Goal: Information Seeking & Learning: Learn about a topic

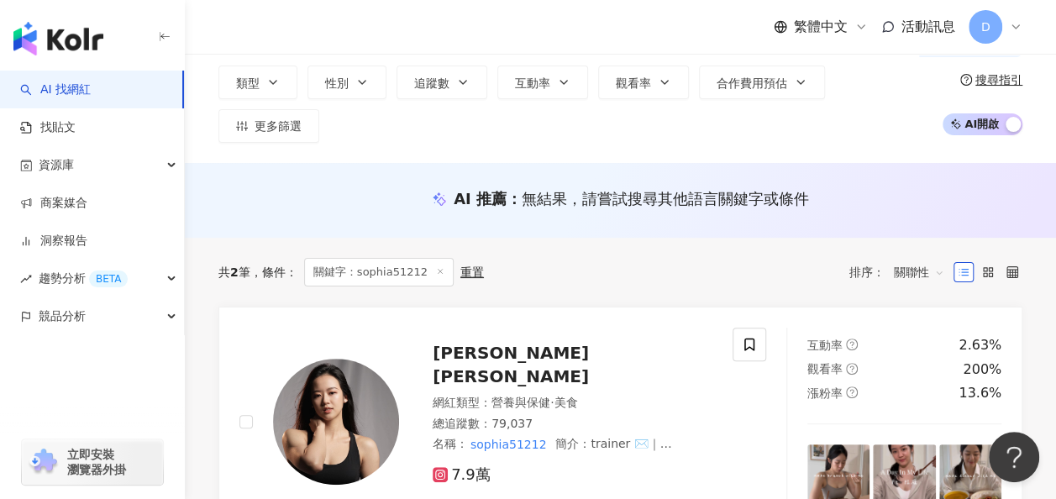
scroll to position [158, 0]
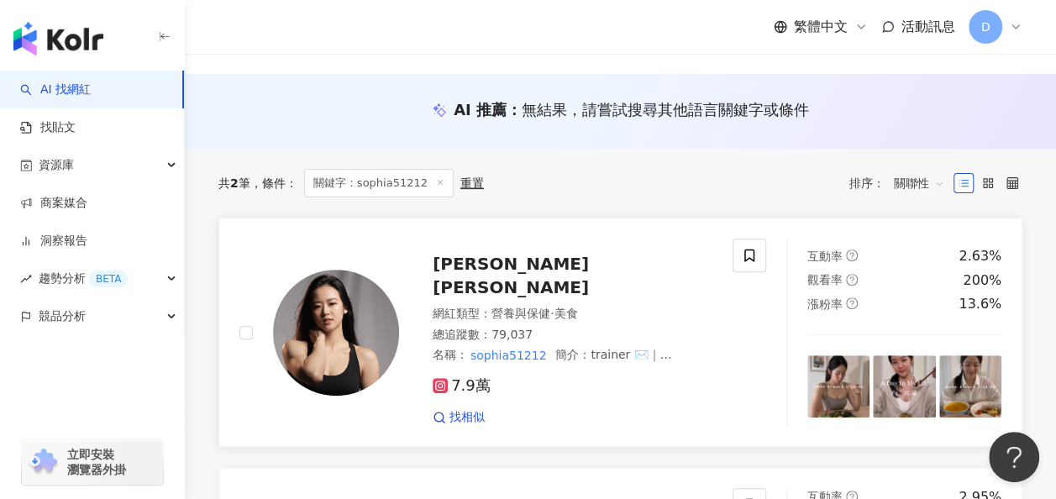
type input "**********"
click at [490, 254] on span "[PERSON_NAME] [PERSON_NAME]" at bounding box center [510, 276] width 156 height 44
click at [479, 238] on div "Sophia Lin 網紅類型 ： 營養與保健 · 美食 總追蹤數 ： 79,037 名稱 ： sophia51212 簡介 ： trainer ✉️｜its…" at bounding box center [555, 331] width 313 height 187
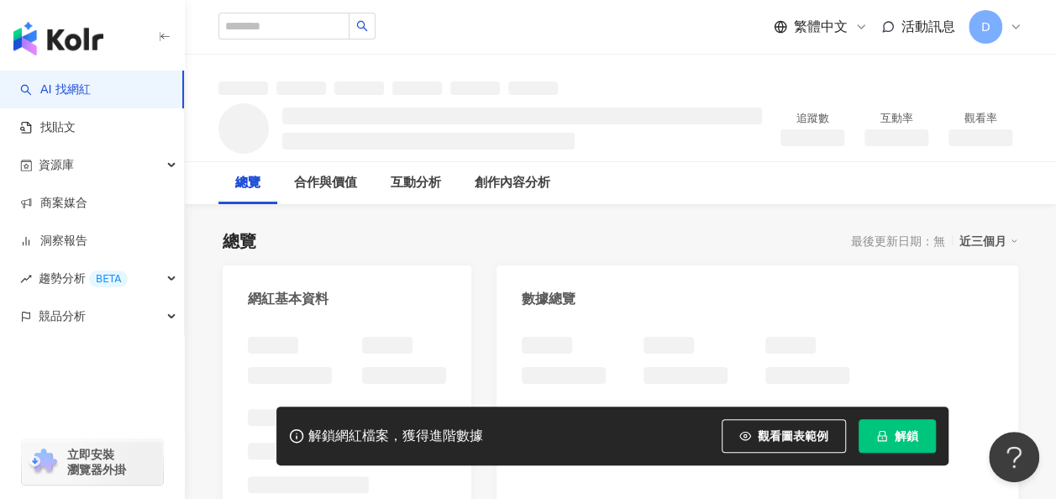
scroll to position [13, 0]
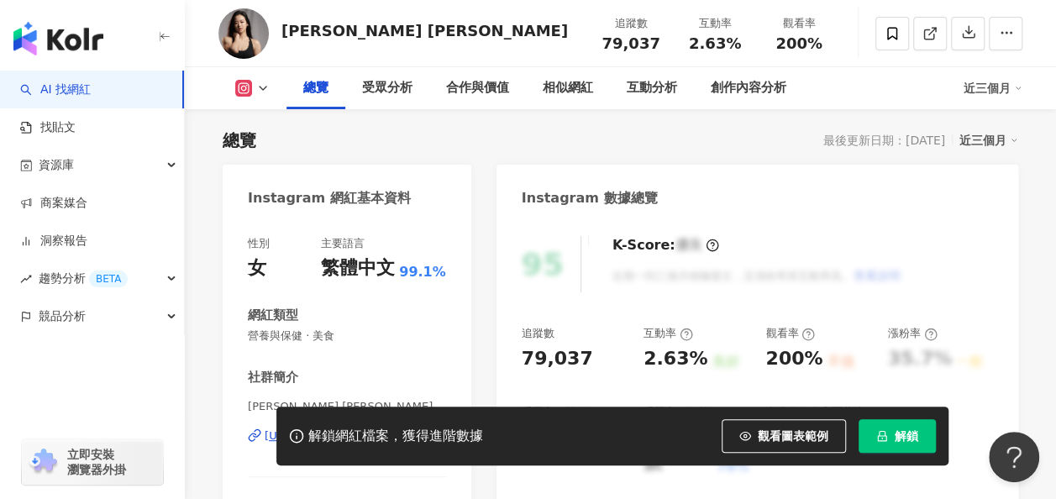
scroll to position [225, 0]
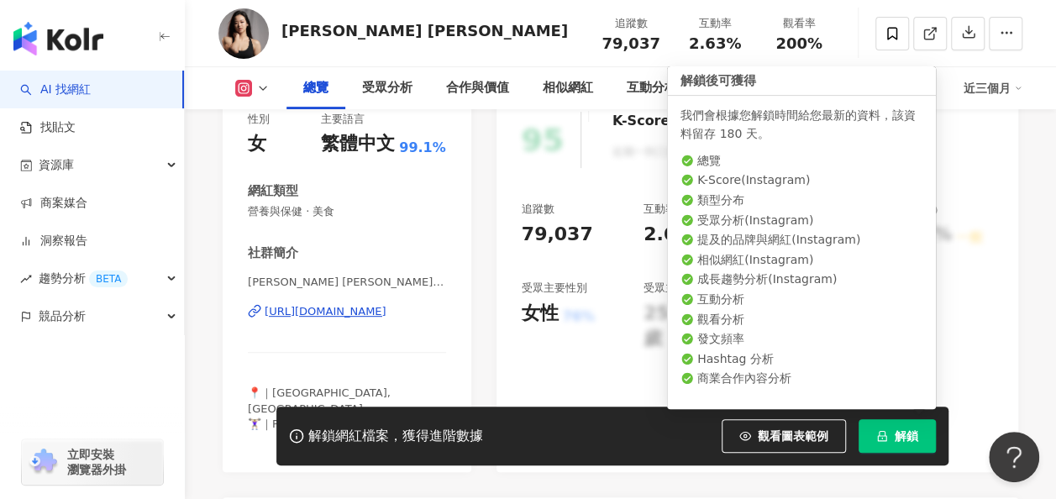
click at [892, 427] on button "解鎖" at bounding box center [896, 436] width 77 height 34
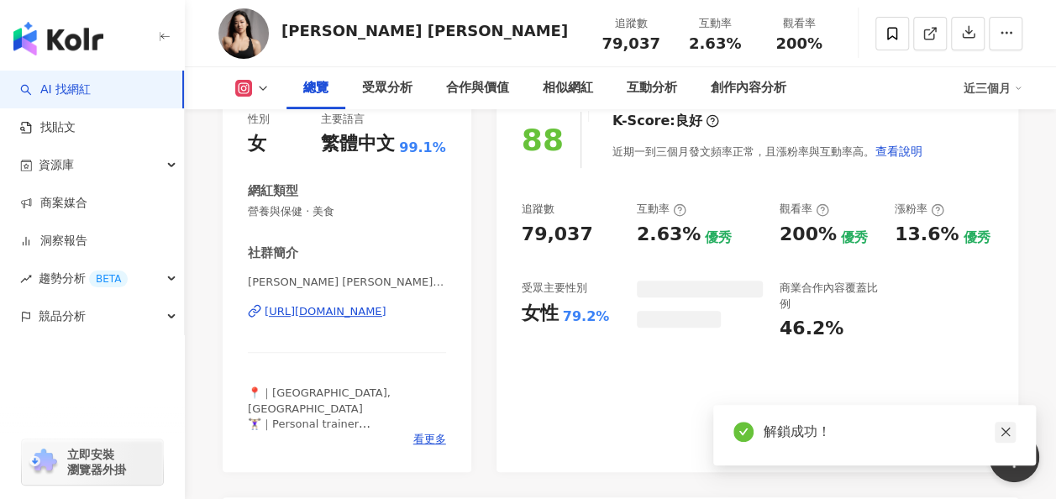
drag, startPoint x: 1050, startPoint y: 415, endPoint x: 1003, endPoint y: 427, distance: 47.9
click at [1003, 274] on body "AI 找網紅 找貼文 資源庫 商案媒合 洞察報告 趨勢分析 BETA 競品分析 立即安裝 瀏覽器外掛 繁體中文 活動訊息 D 7.9萬 [PERSON_NAM…" at bounding box center [528, 24] width 1056 height 499
click at [1003, 427] on icon "close" at bounding box center [1005, 432] width 12 height 12
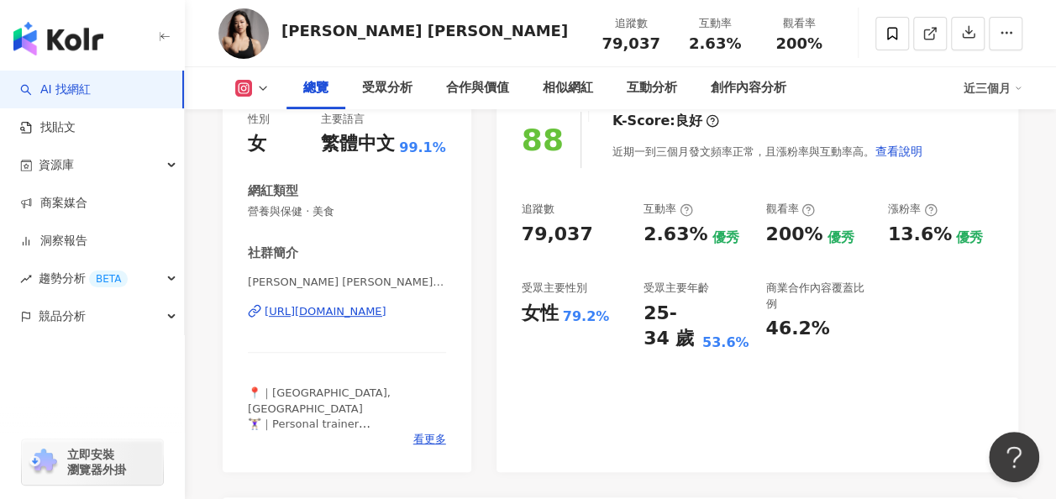
click at [935, 279] on div "追蹤數 79,037 互動率 2.63% 優秀 觀看率 200% 優秀 漲粉率 13.6% 優秀 受眾主要性別 女性 79.2% 受眾主要年齡 25-34 歲…" at bounding box center [756, 277] width 471 height 150
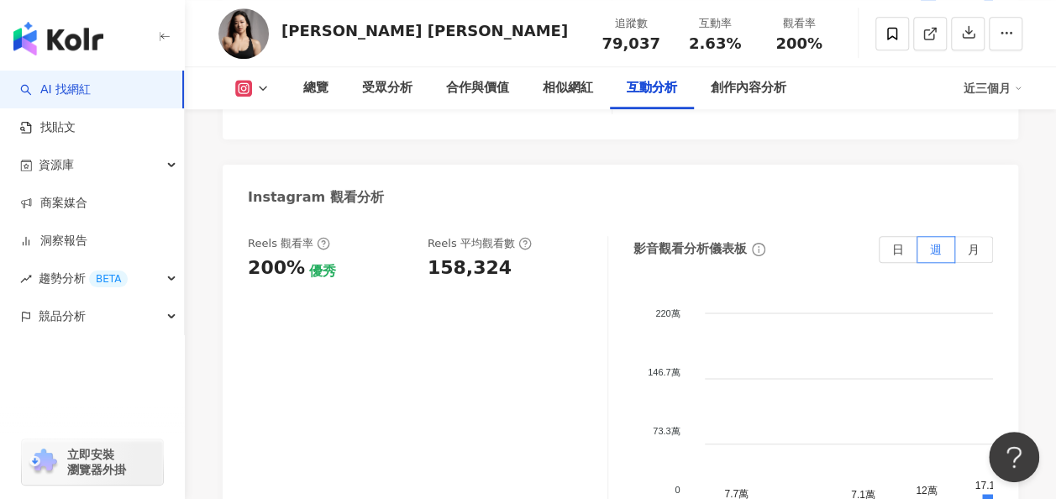
scroll to position [3848, 0]
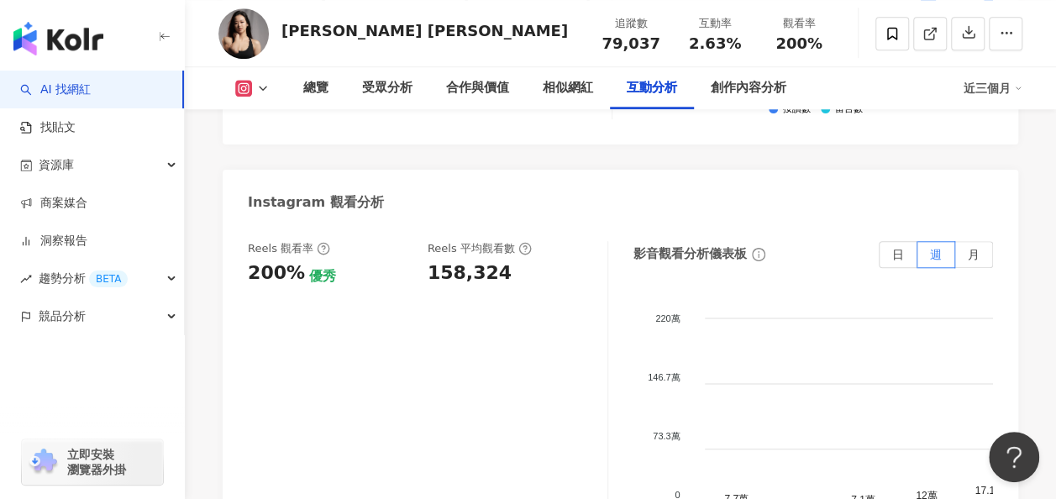
click at [448, 260] on div "158,324" at bounding box center [469, 273] width 84 height 26
copy div "158,324"
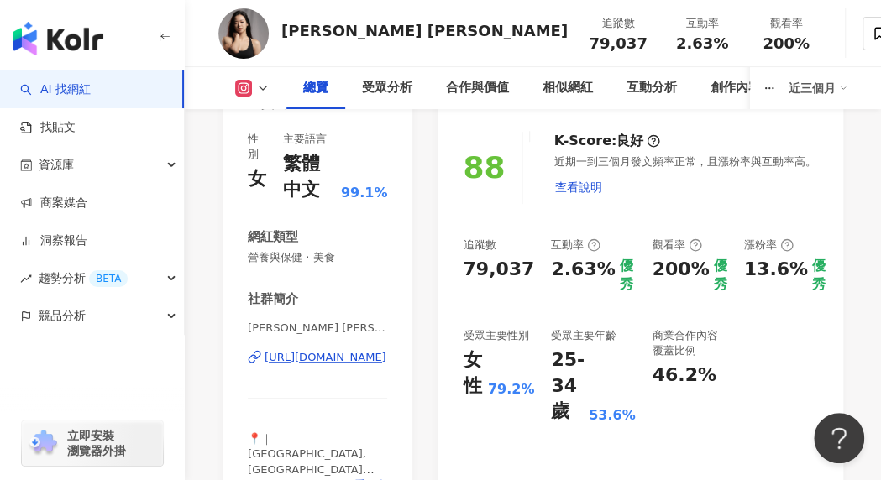
scroll to position [207, 0]
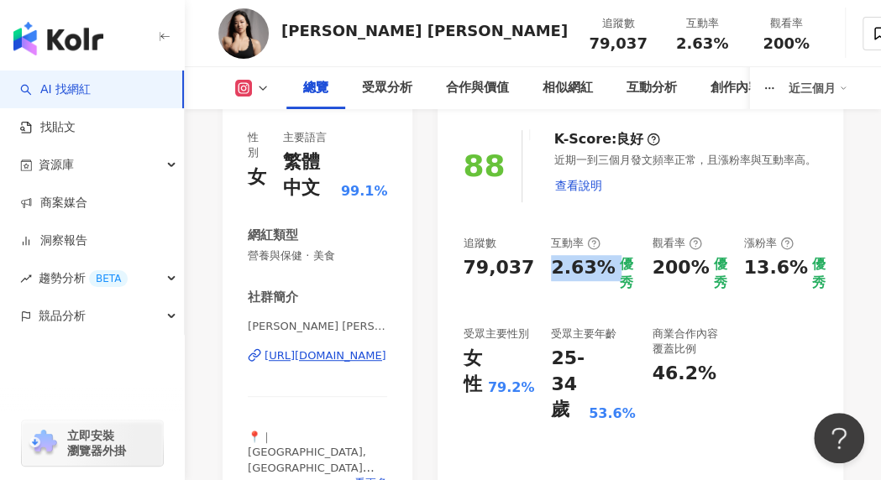
drag, startPoint x: 553, startPoint y: 268, endPoint x: 621, endPoint y: 273, distance: 68.2
click at [621, 273] on div "追蹤數 79,037 互動率 2.63% 優秀 觀看率 200% 優秀 漲粉率 13.6% 優秀 受眾主要性別 女性 79.2% 受眾主要年齡 25-34 歲…" at bounding box center [640, 330] width 355 height 188
copy div "2.63%"
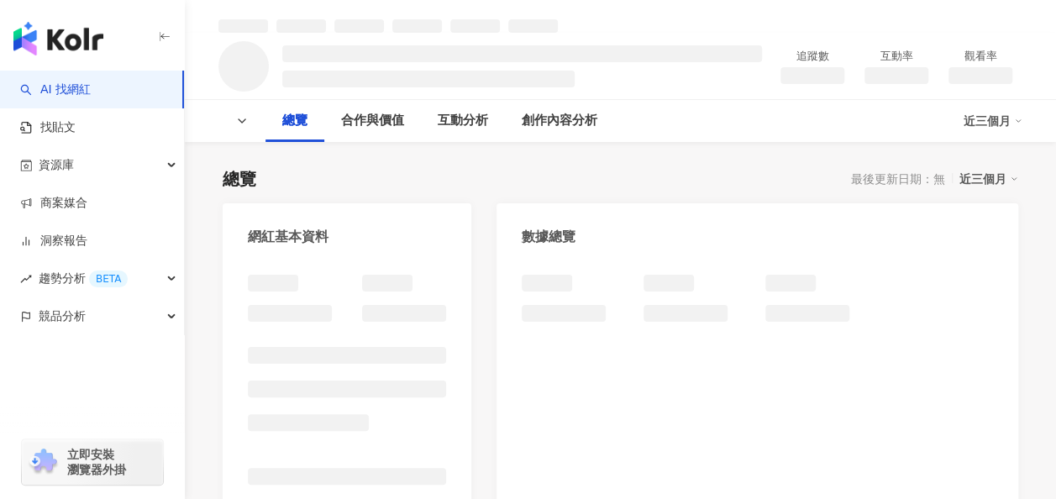
scroll to position [189, 0]
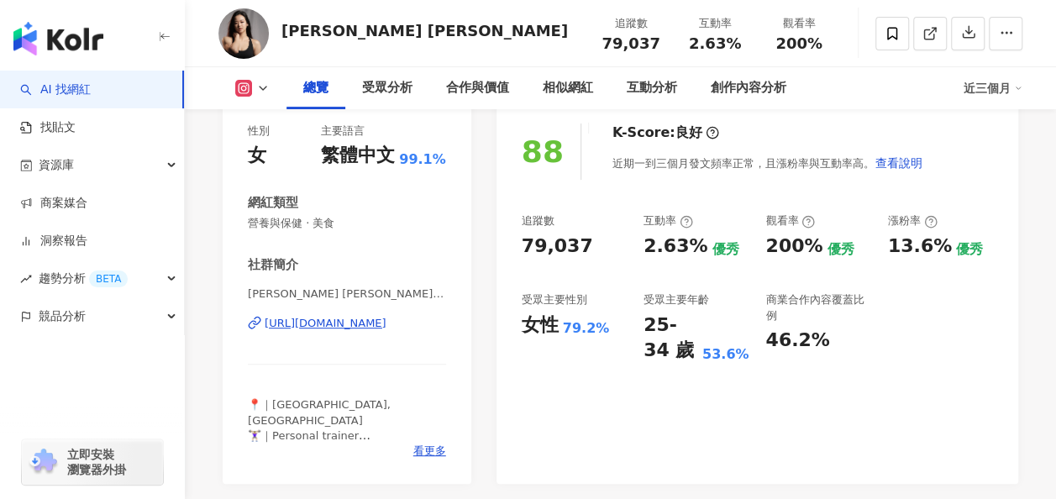
scroll to position [218, 0]
